Goal: Information Seeking & Learning: Learn about a topic

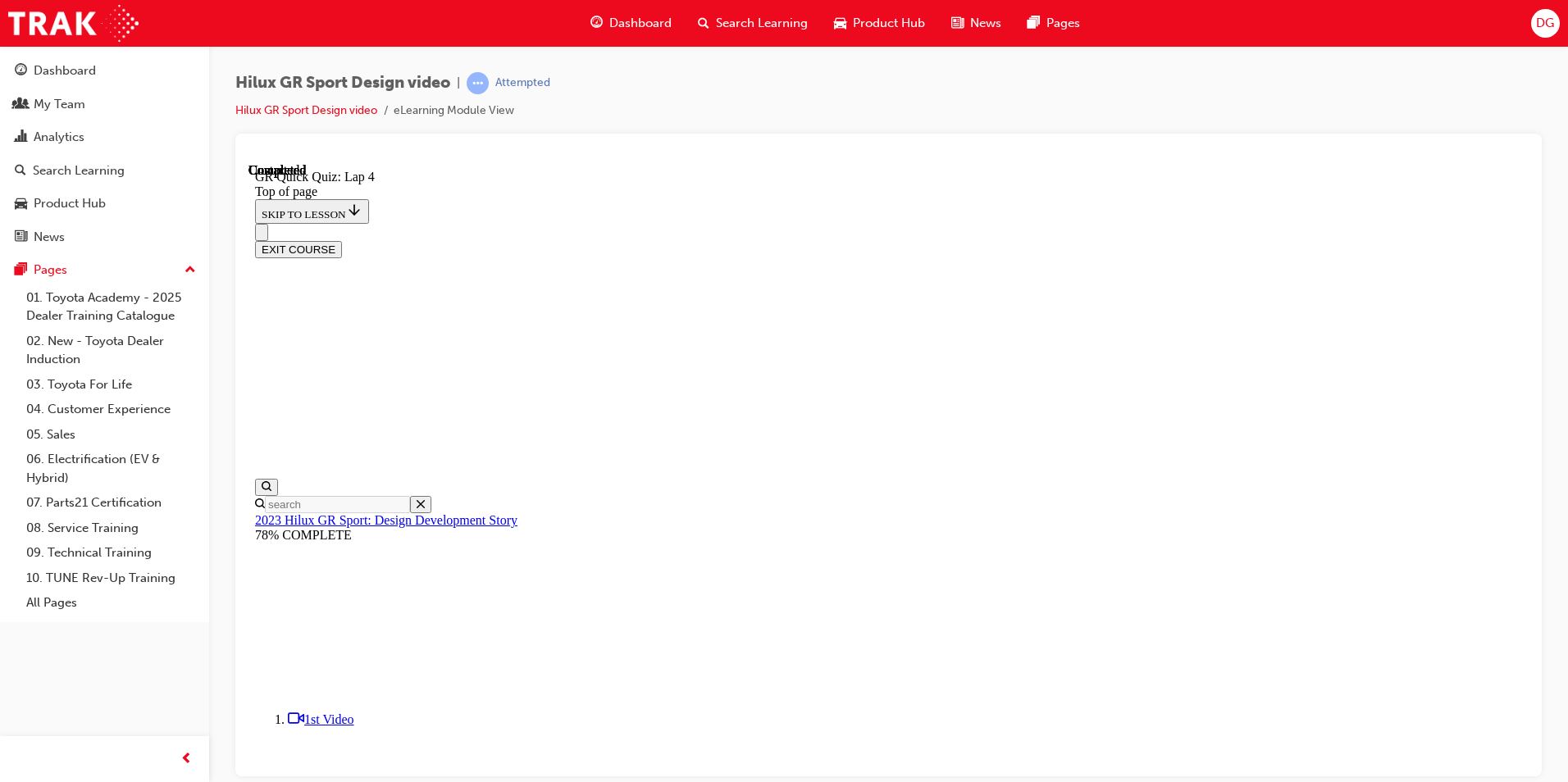
scroll to position [340, 0]
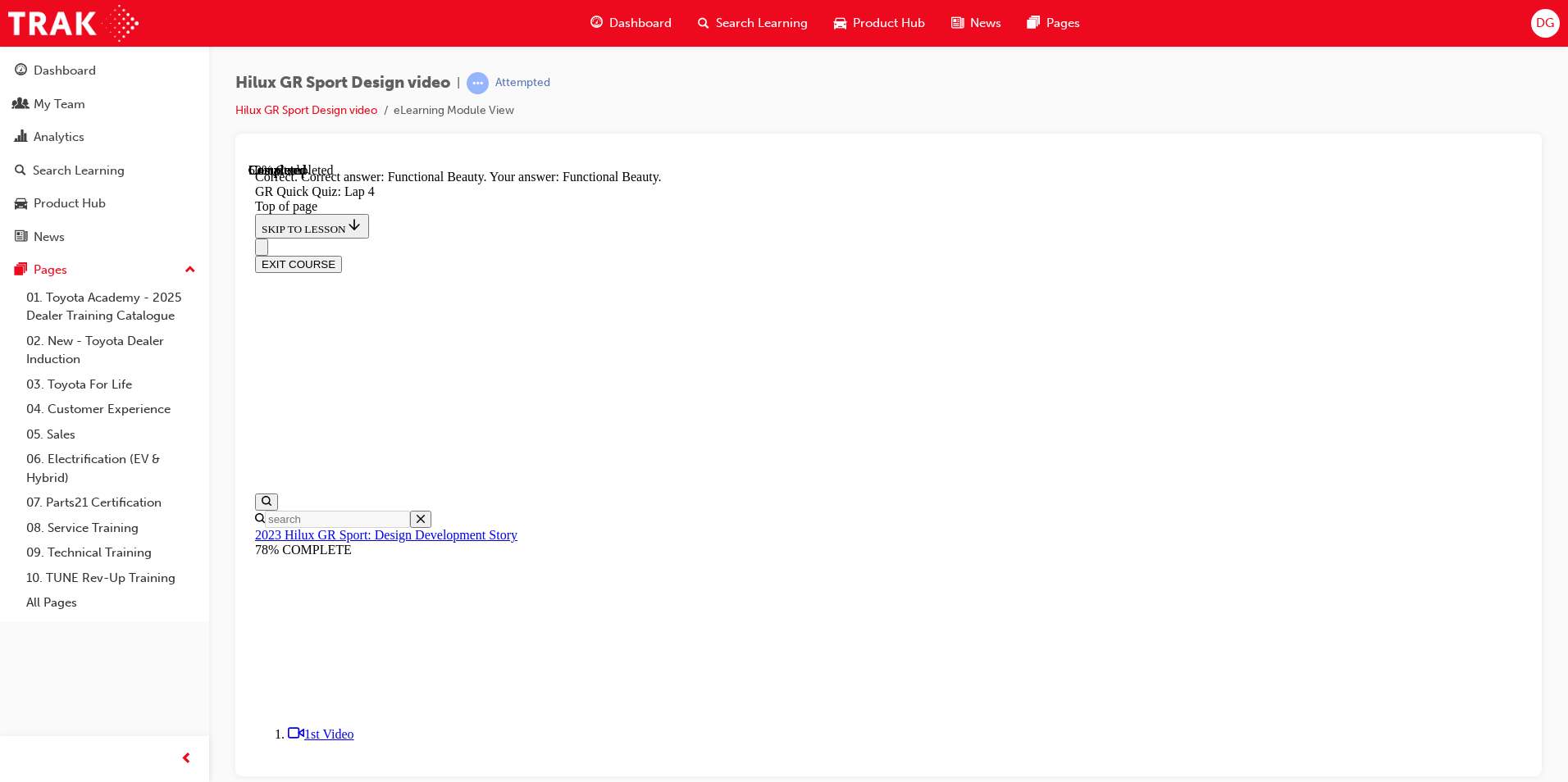
scroll to position [391, 0]
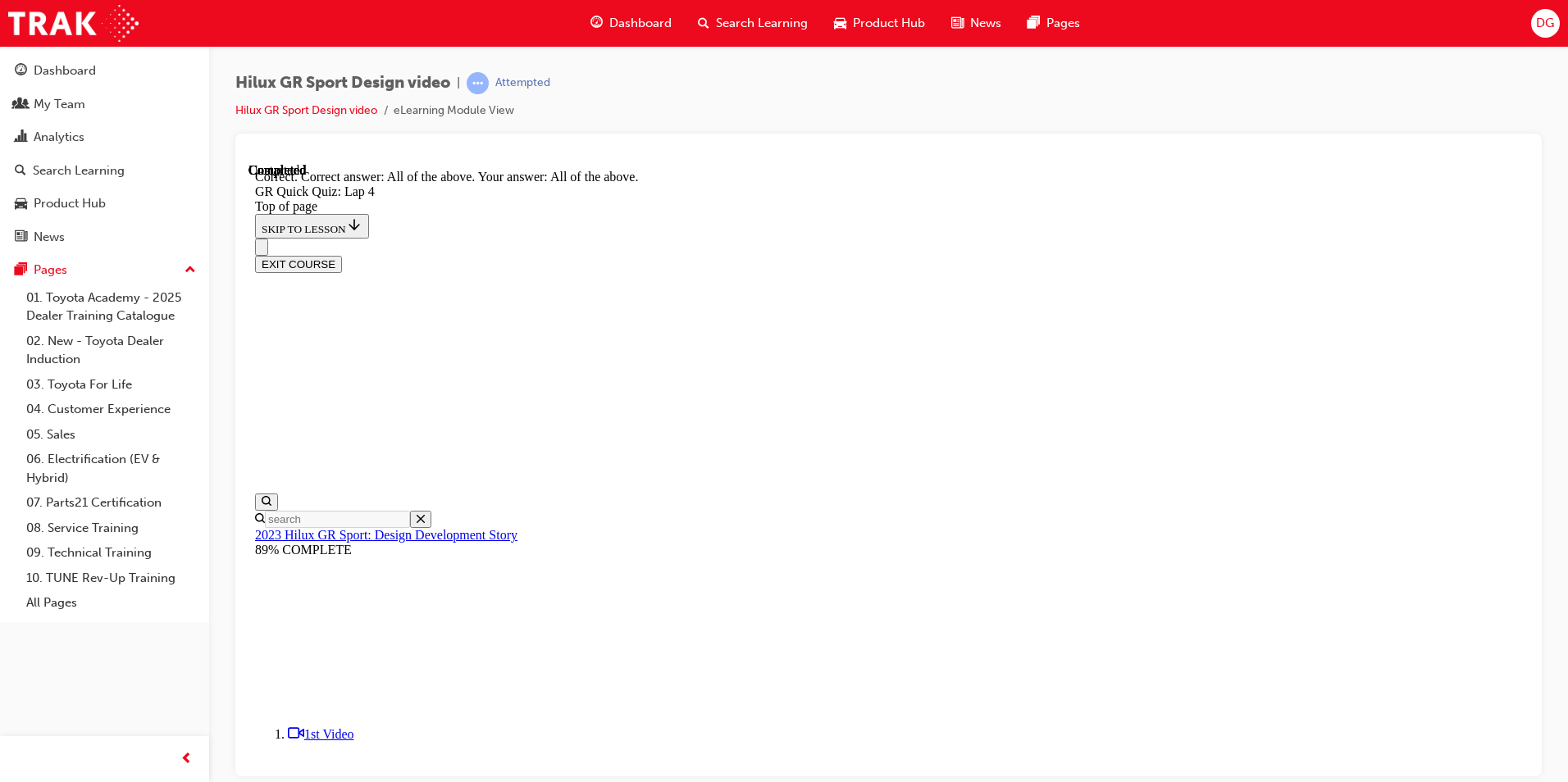
scroll to position [304, 0]
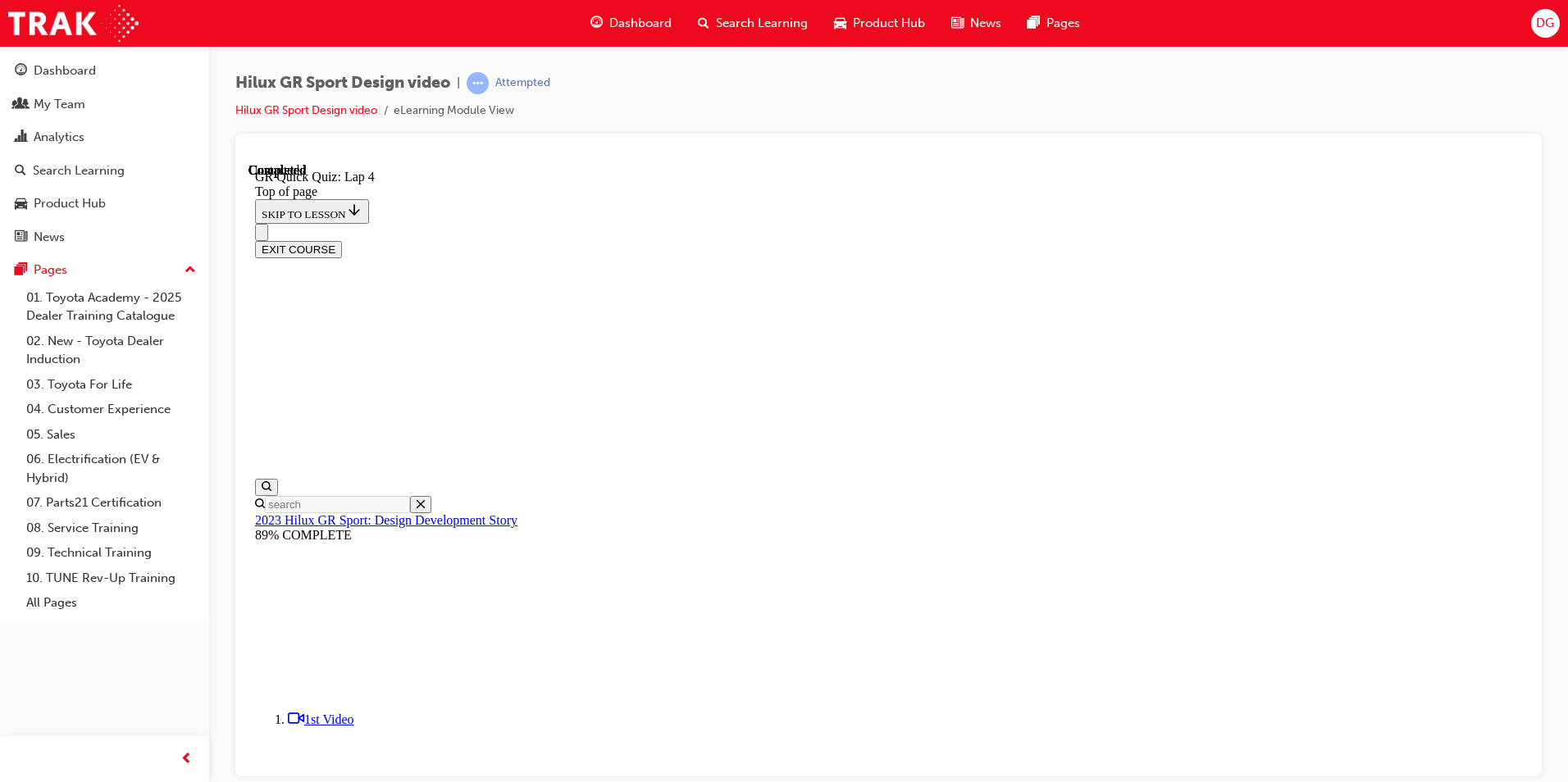
scroll to position [200, 0]
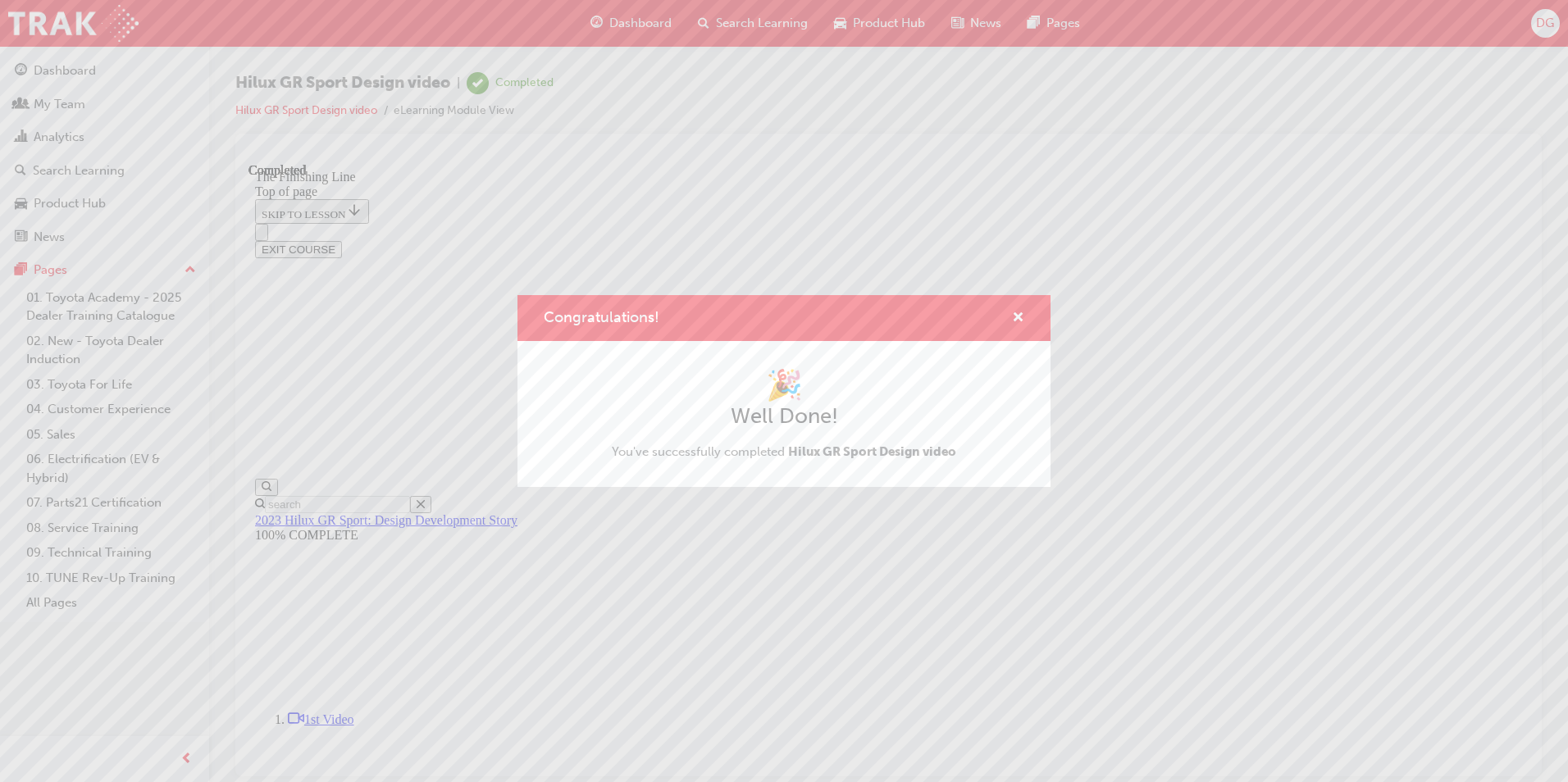
click at [1027, 317] on div "Congratulations!" at bounding box center [783, 318] width 533 height 46
click at [1017, 316] on span "cross-icon" at bounding box center [1018, 318] width 12 height 15
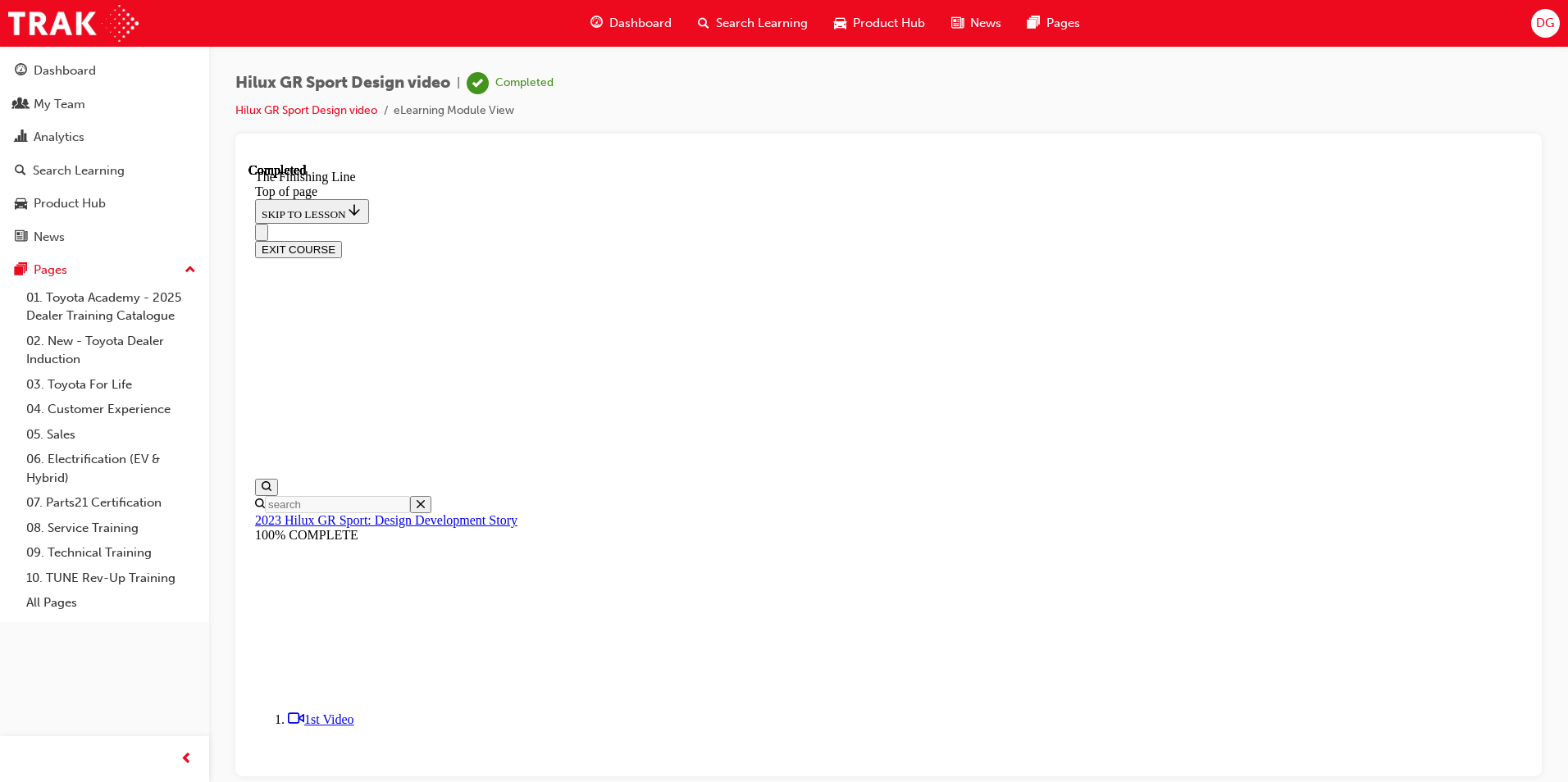
click at [342, 240] on button "EXIT COURSE" at bounding box center [298, 249] width 87 height 17
